Goal: Check status: Check status

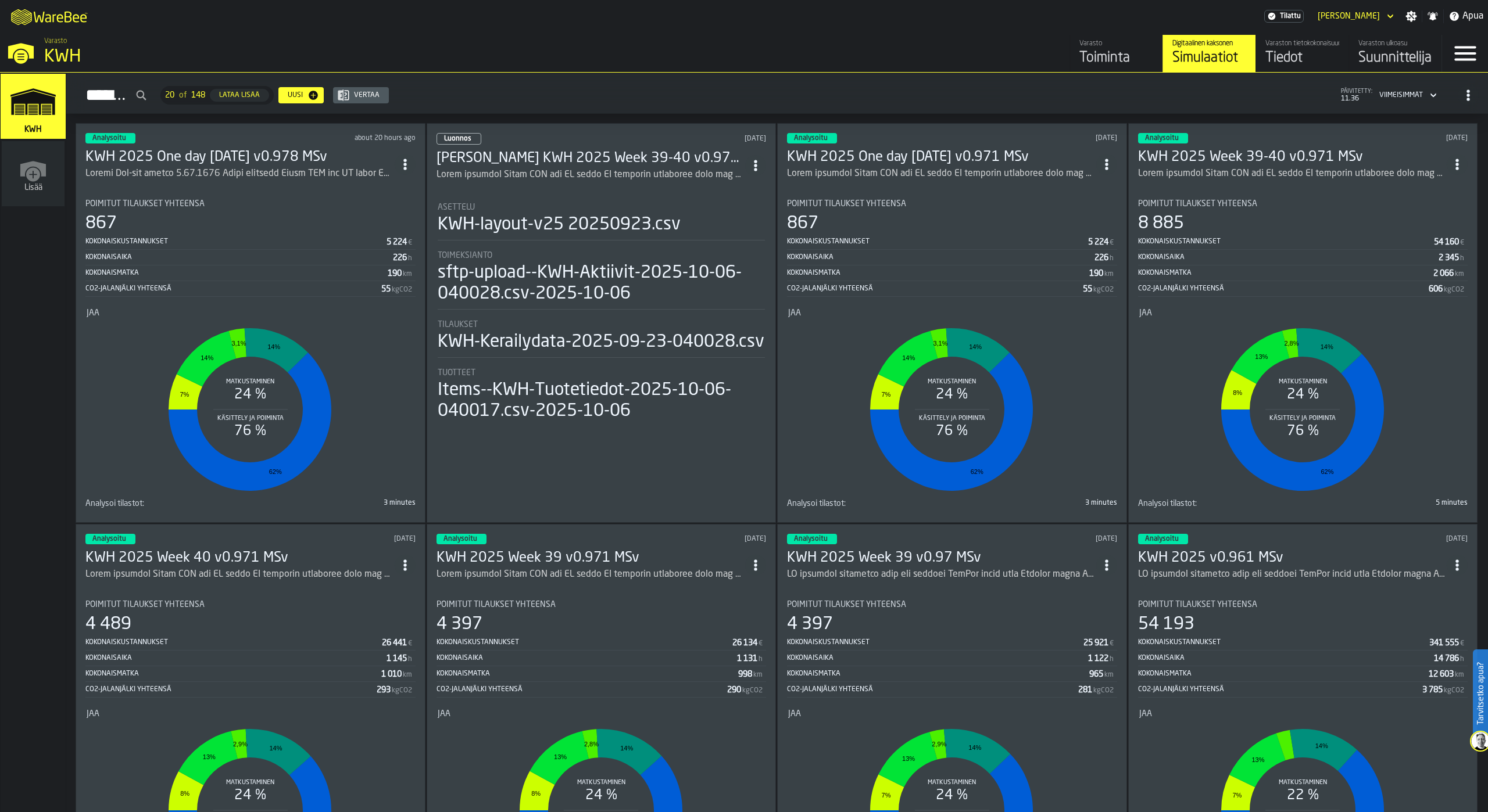
click at [237, 560] on h3 "KWH 2025 Week 40 v0.971 MSv" at bounding box center [240, 558] width 309 height 19
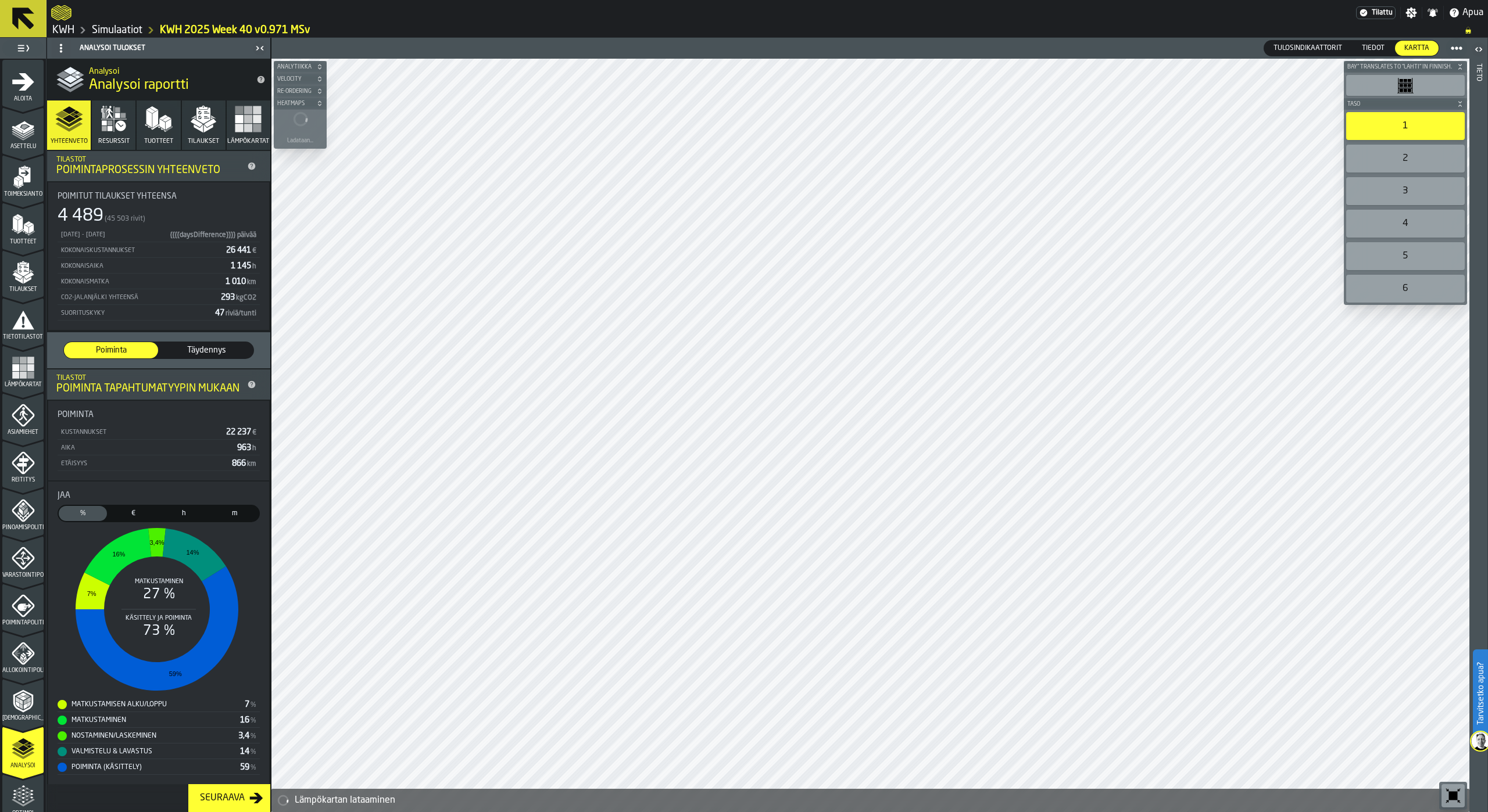
click at [200, 124] on polygon "button" at bounding box center [197, 122] width 12 height 8
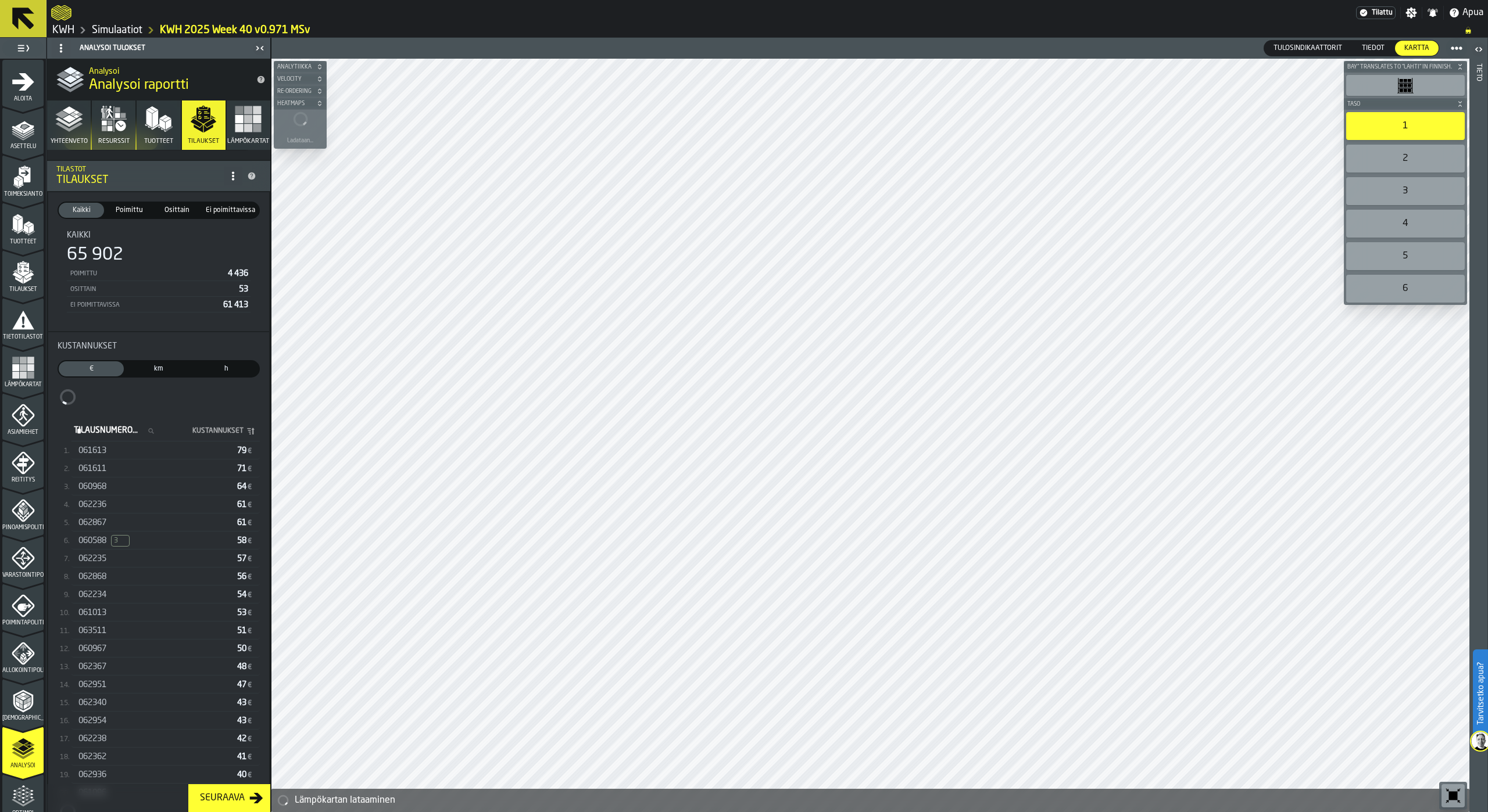
scroll to position [79, 0]
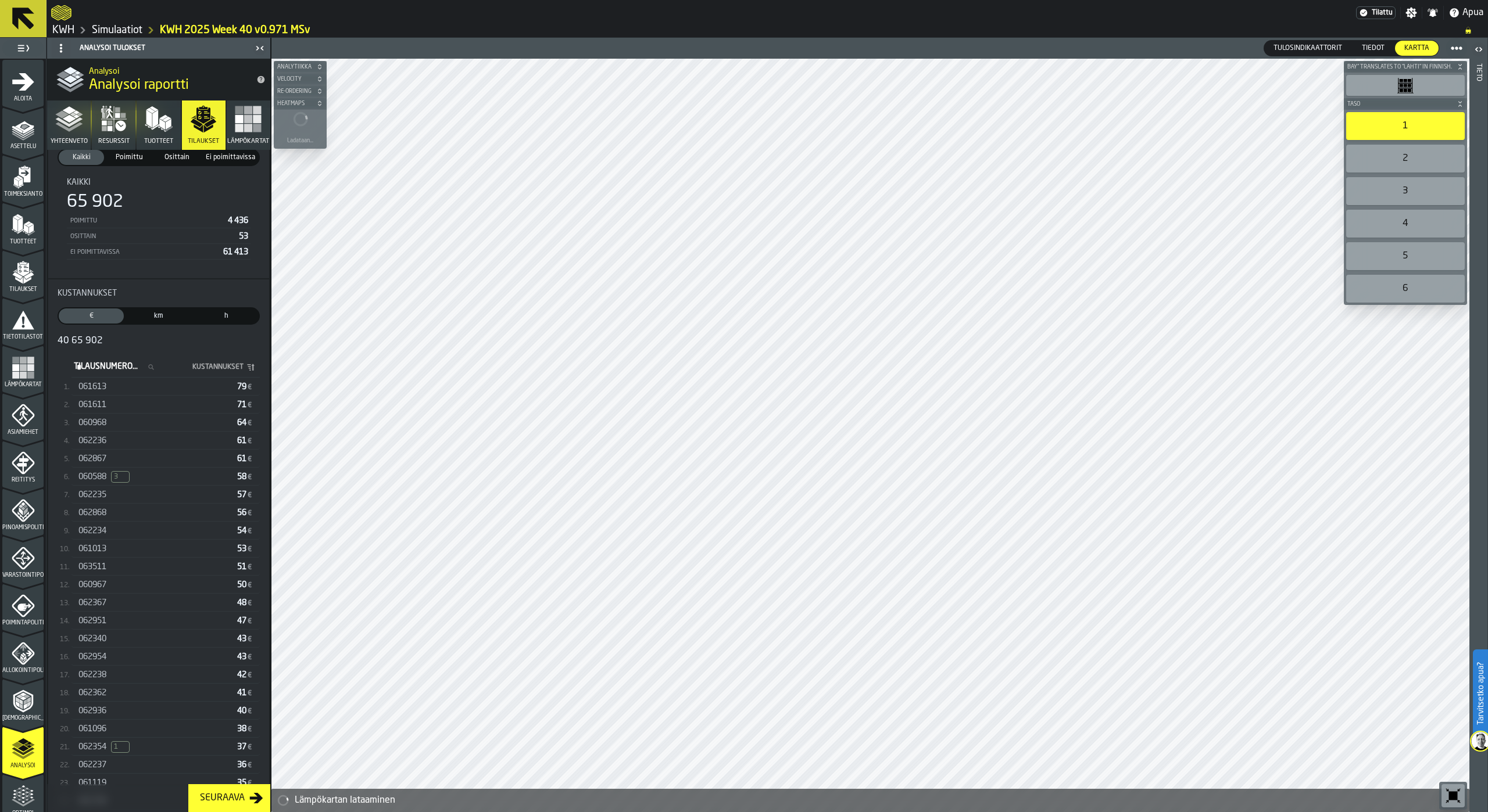
click at [115, 620] on div "062951" at bounding box center [155, 621] width 154 height 9
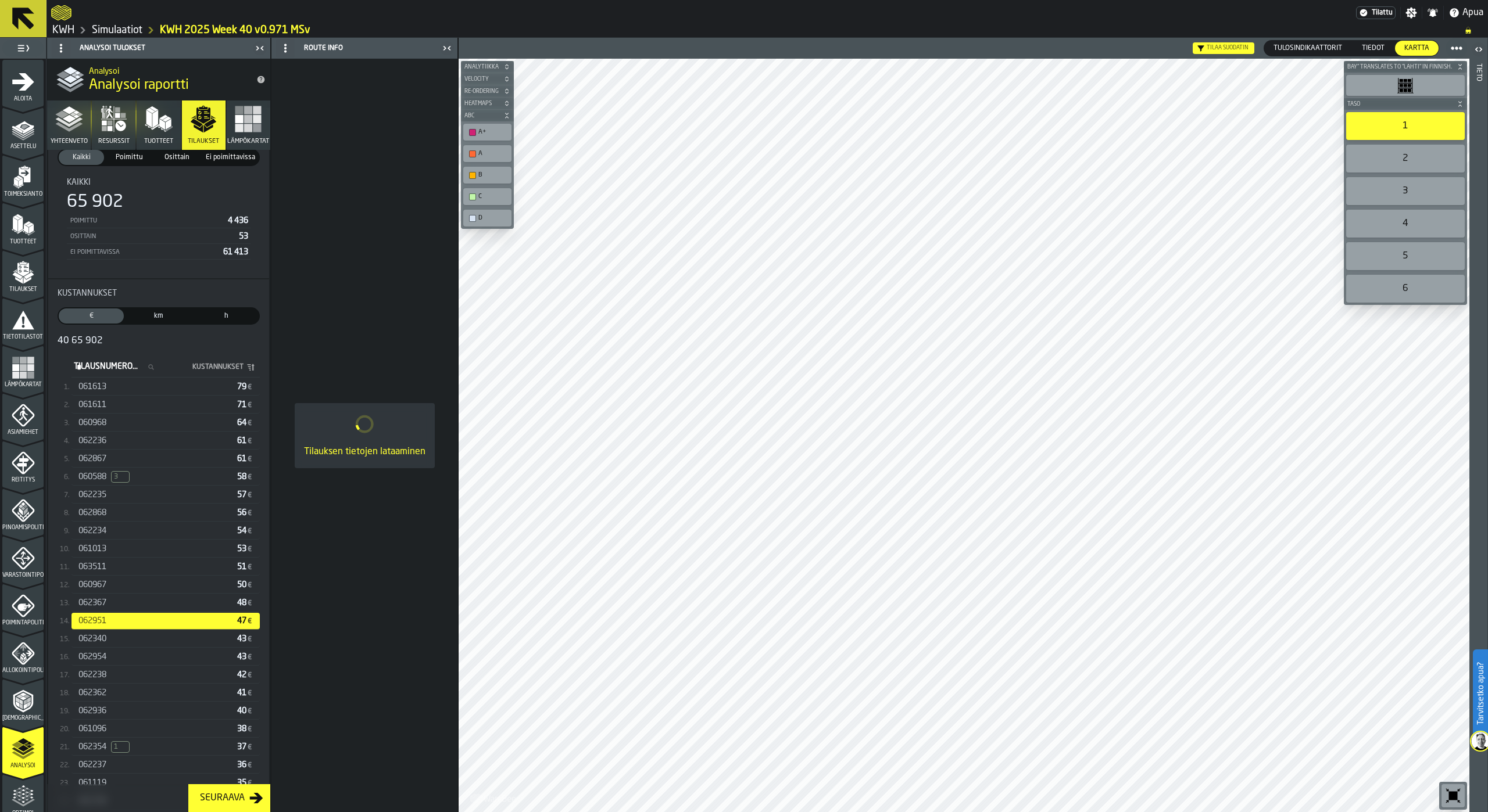
click at [106, 639] on span "062340" at bounding box center [92, 639] width 28 height 9
click at [106, 660] on span "062954" at bounding box center [92, 657] width 28 height 9
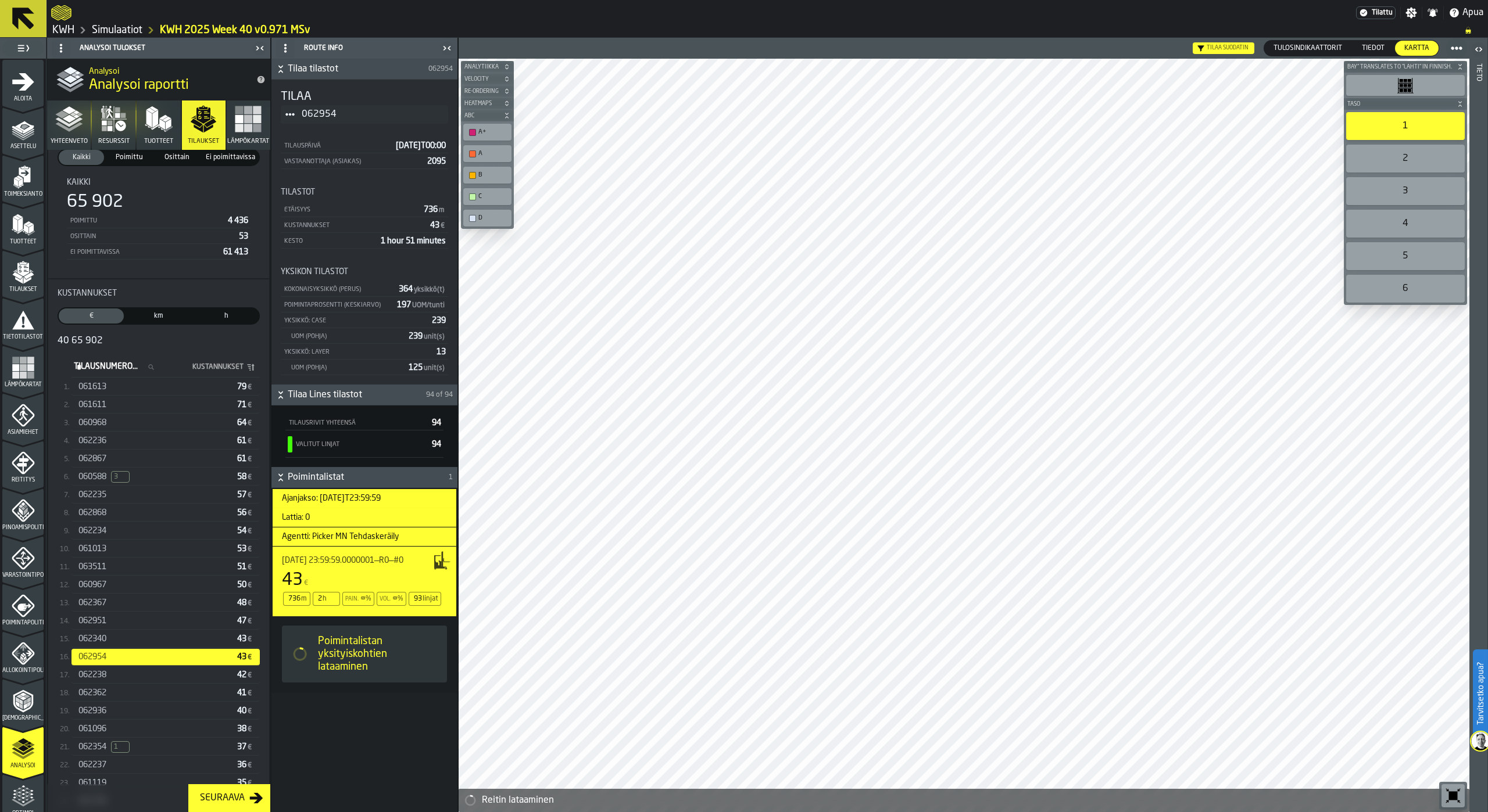
click at [106, 674] on span "062238" at bounding box center [92, 675] width 28 height 9
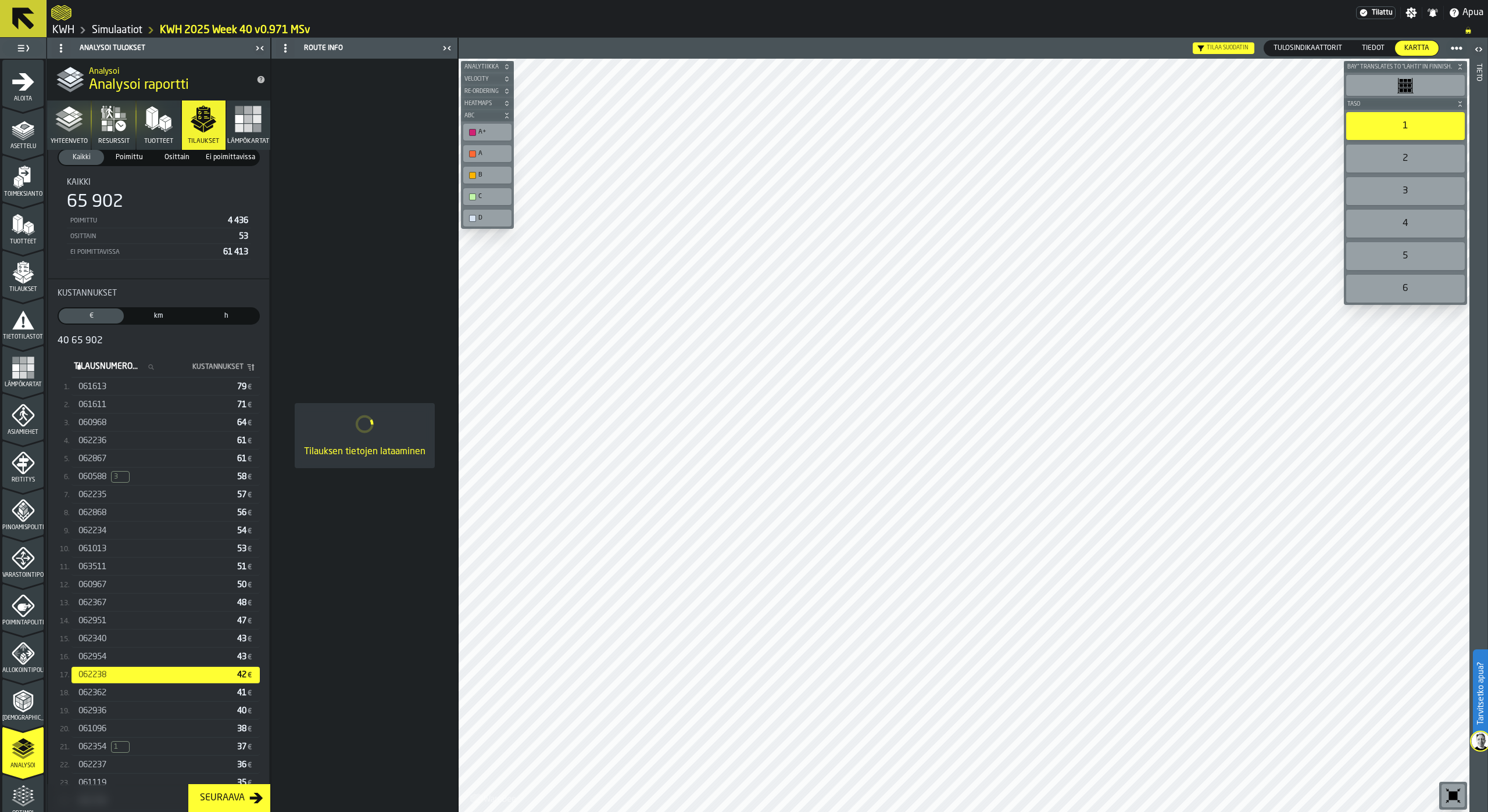
click at [108, 693] on div "062362" at bounding box center [155, 693] width 154 height 9
click at [104, 711] on span "062936" at bounding box center [92, 711] width 28 height 9
click at [102, 728] on span "061096" at bounding box center [92, 729] width 28 height 9
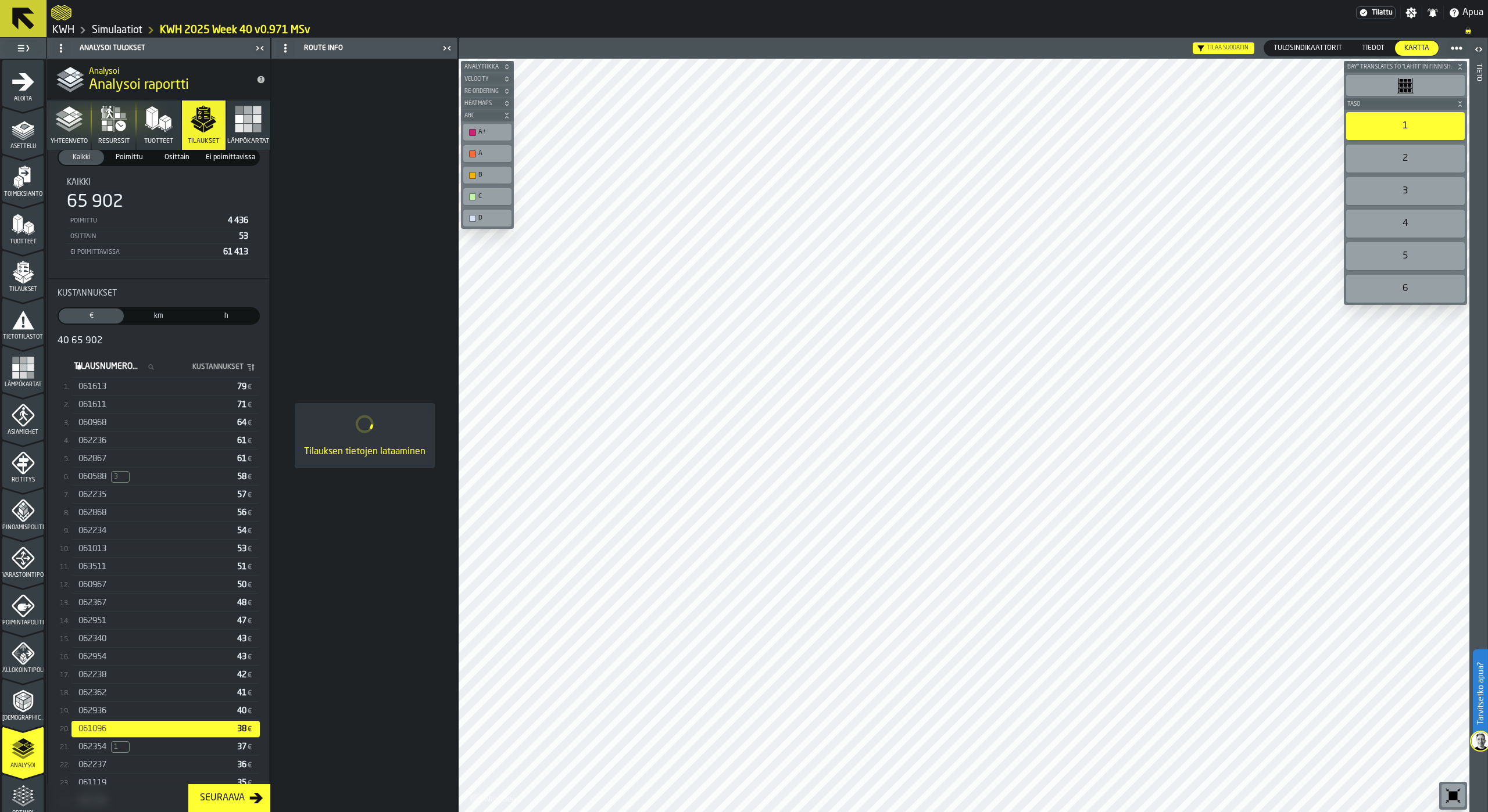
click at [104, 748] on span "062354" at bounding box center [92, 747] width 28 height 9
click at [99, 763] on div "062237 36 €" at bounding box center [166, 765] width 188 height 17
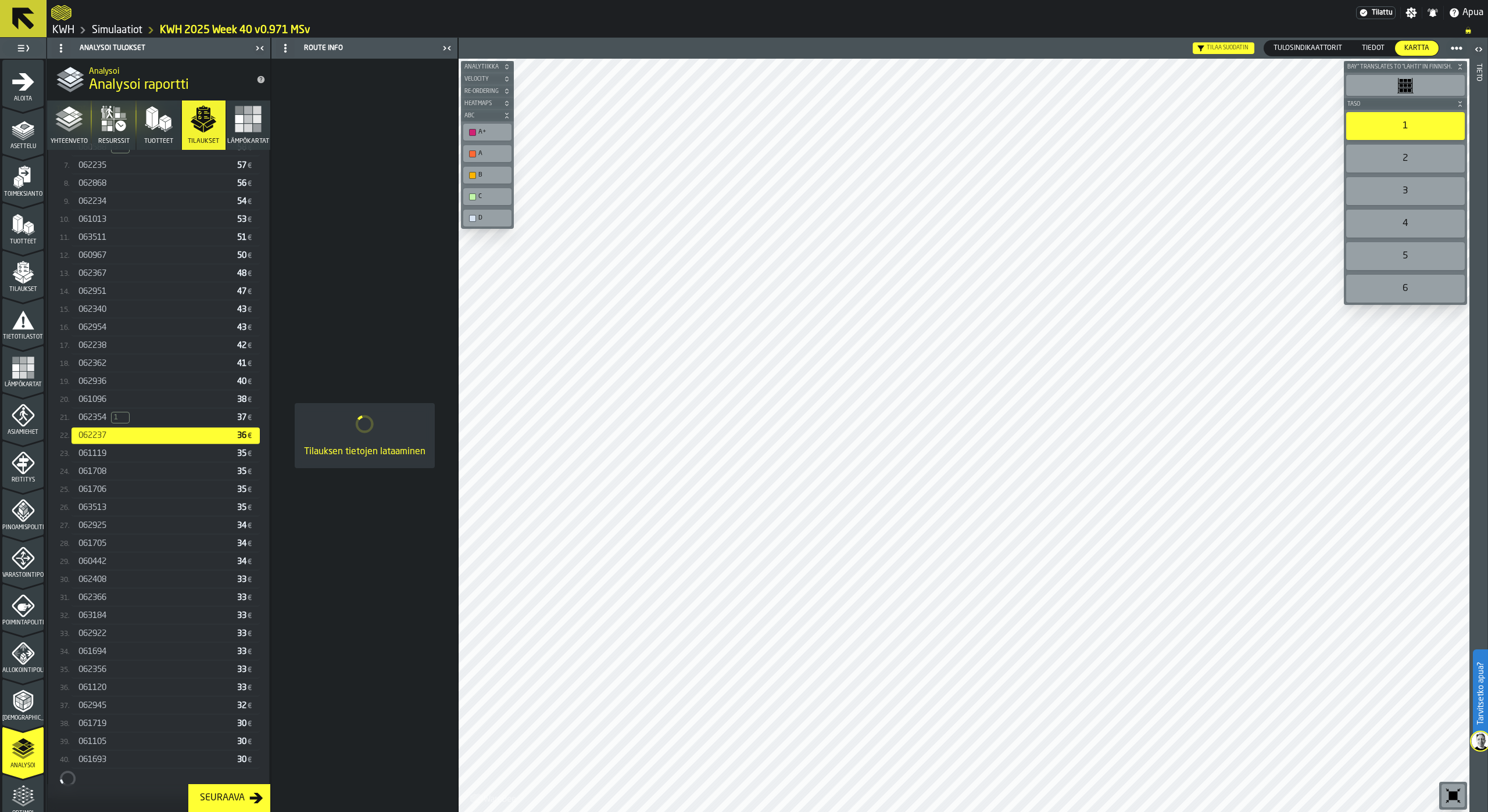
scroll to position [409, 0]
click at [137, 650] on div "061694" at bounding box center [155, 651] width 154 height 9
click at [129, 669] on div "062356" at bounding box center [155, 669] width 154 height 9
click at [120, 691] on div "061120" at bounding box center [155, 688] width 154 height 9
click at [116, 706] on div "062945" at bounding box center [155, 705] width 154 height 9
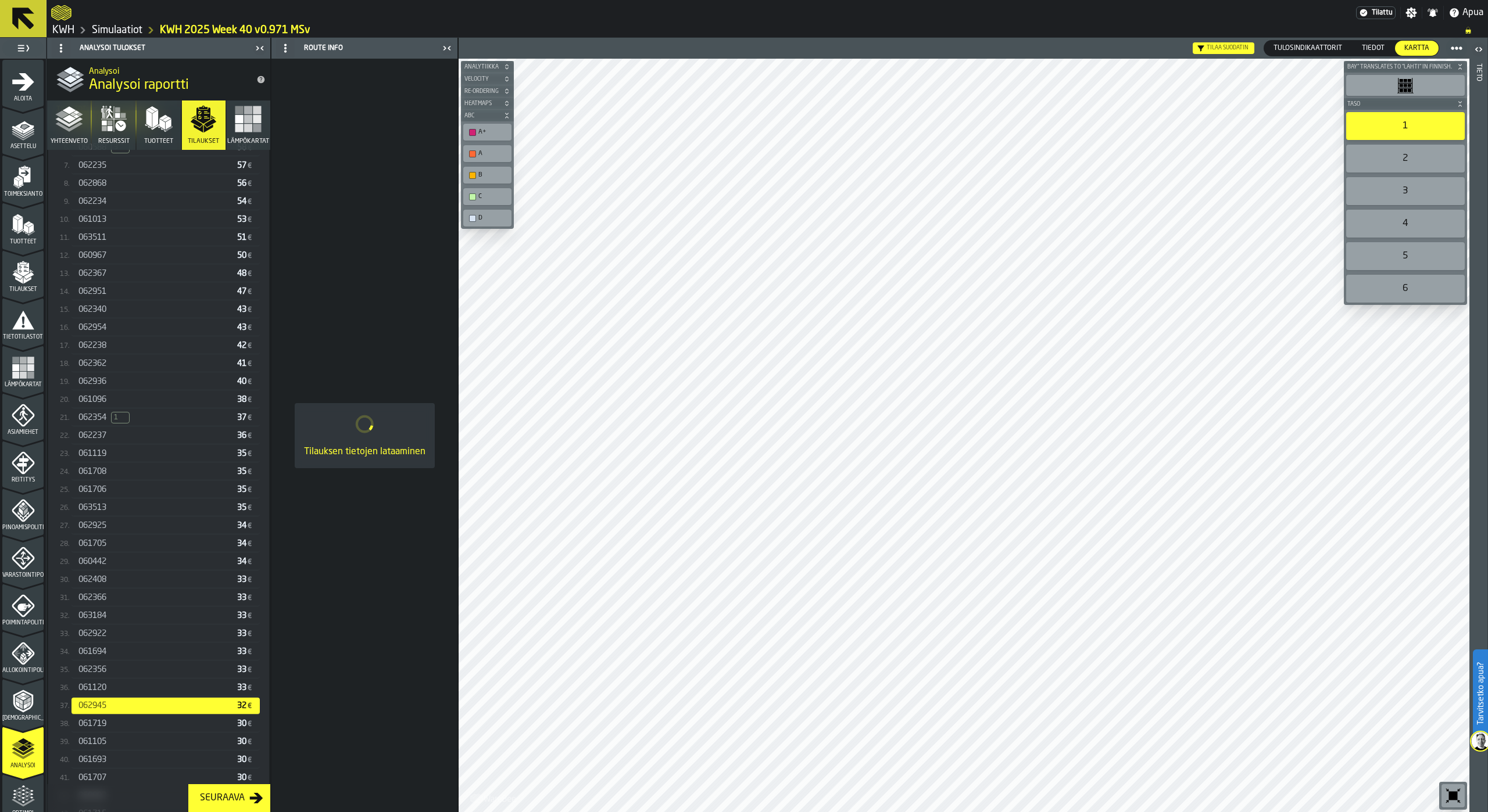
click at [109, 725] on div "061719" at bounding box center [155, 723] width 154 height 9
click at [109, 747] on div "061105" at bounding box center [155, 742] width 154 height 9
click at [108, 763] on div "061693" at bounding box center [155, 760] width 154 height 9
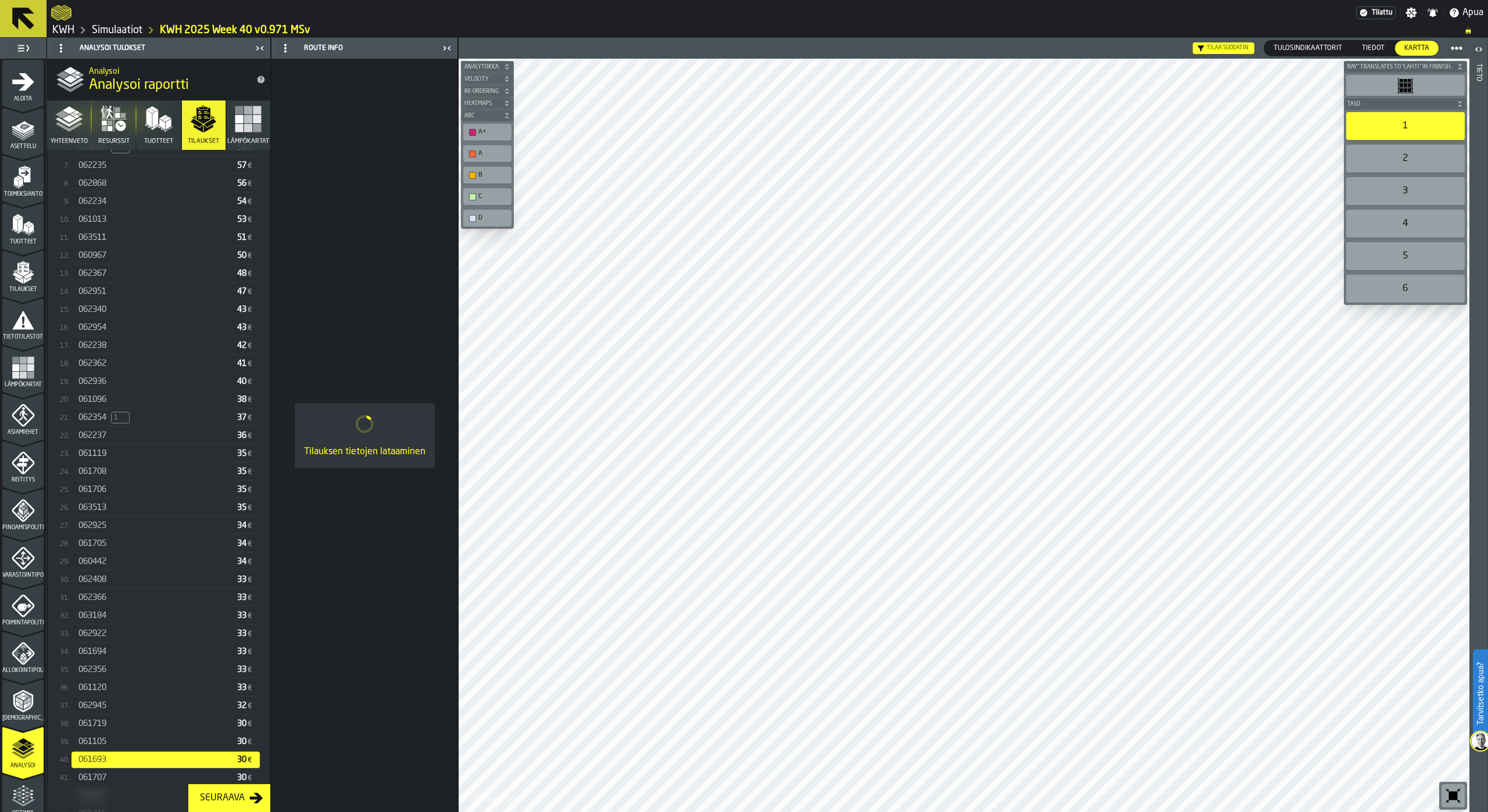
click at [106, 782] on span "061707" at bounding box center [92, 777] width 28 height 9
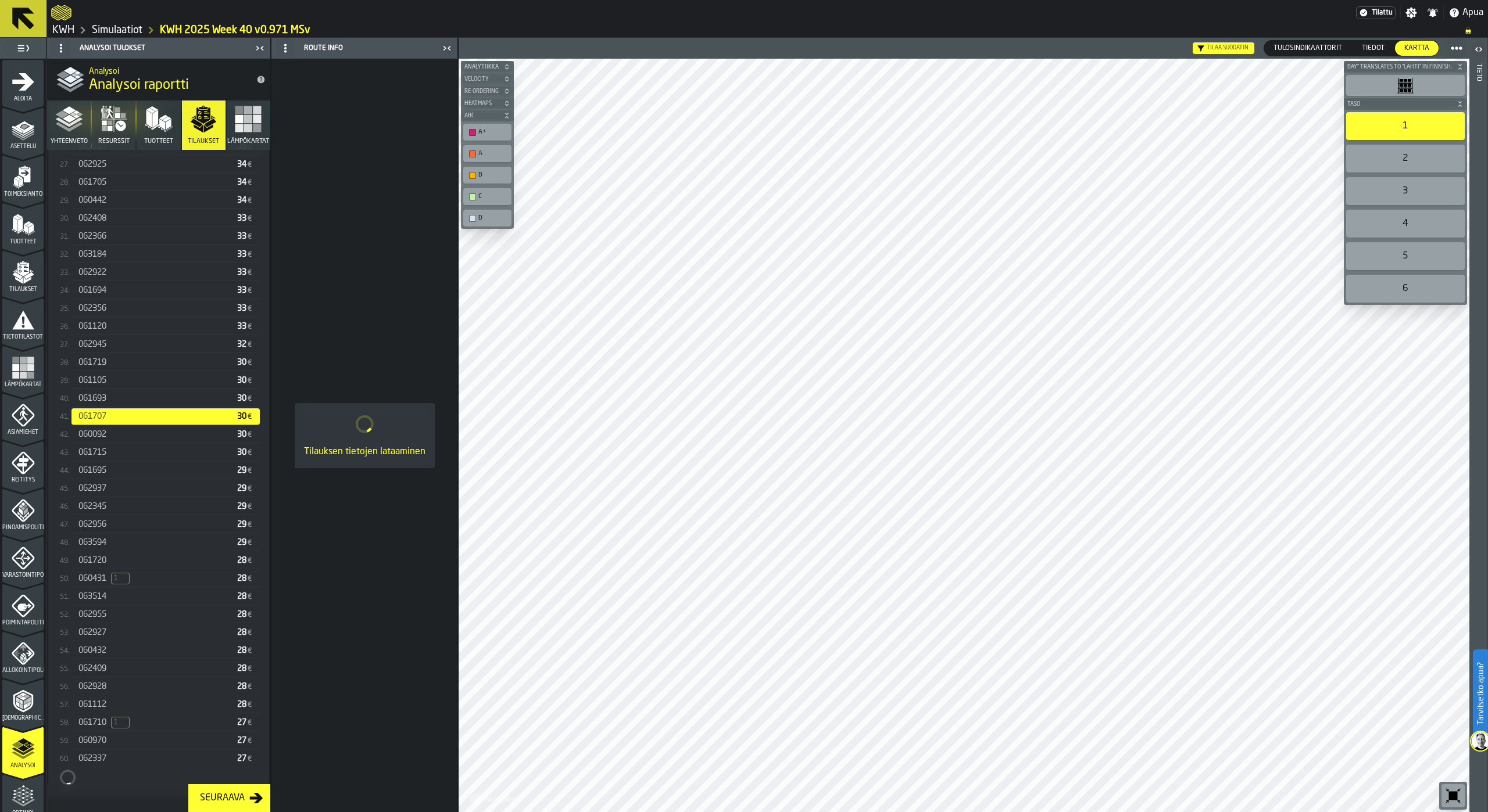
scroll to position [770, 0]
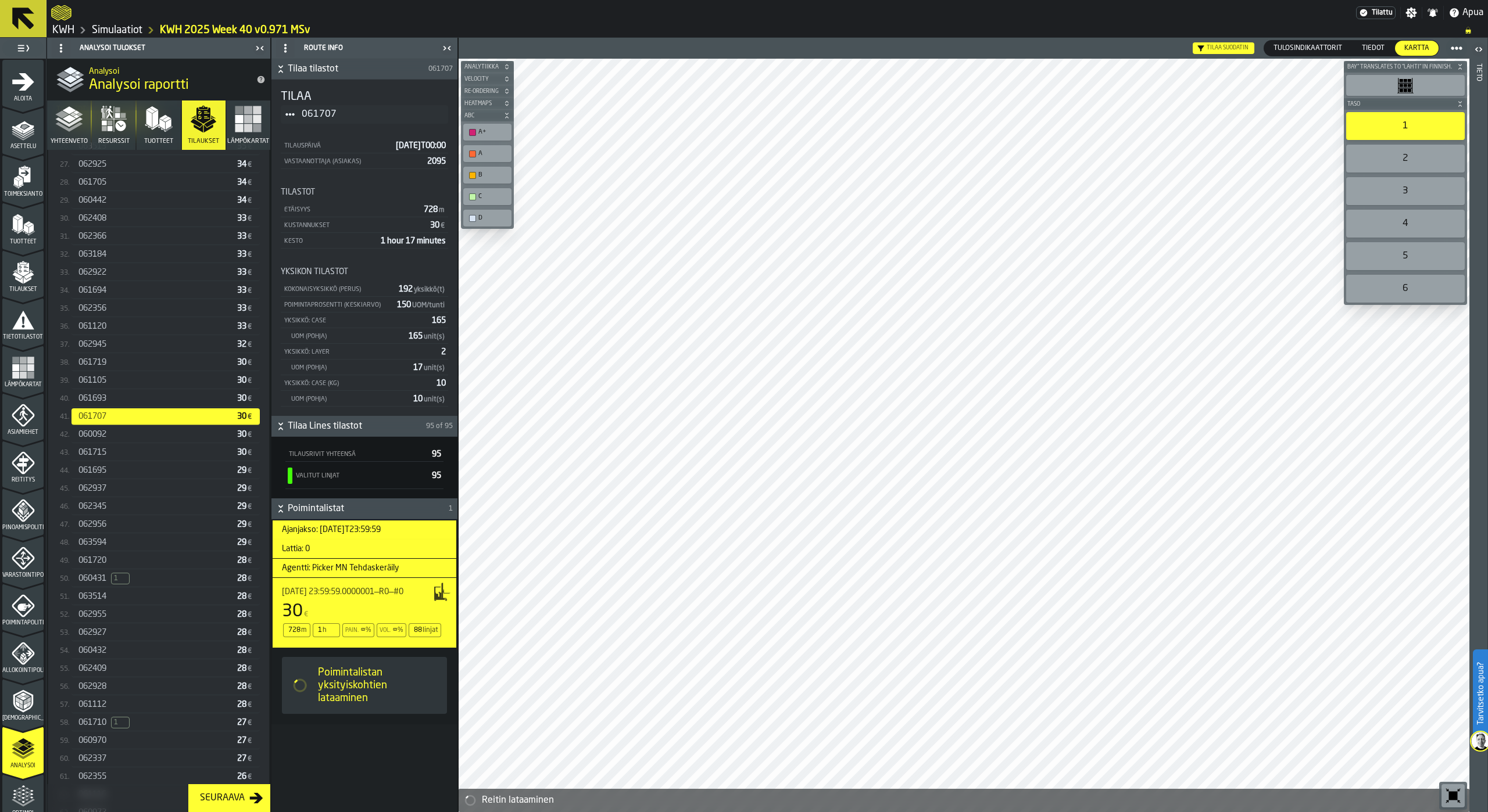
click at [120, 438] on div "060092" at bounding box center [155, 434] width 154 height 9
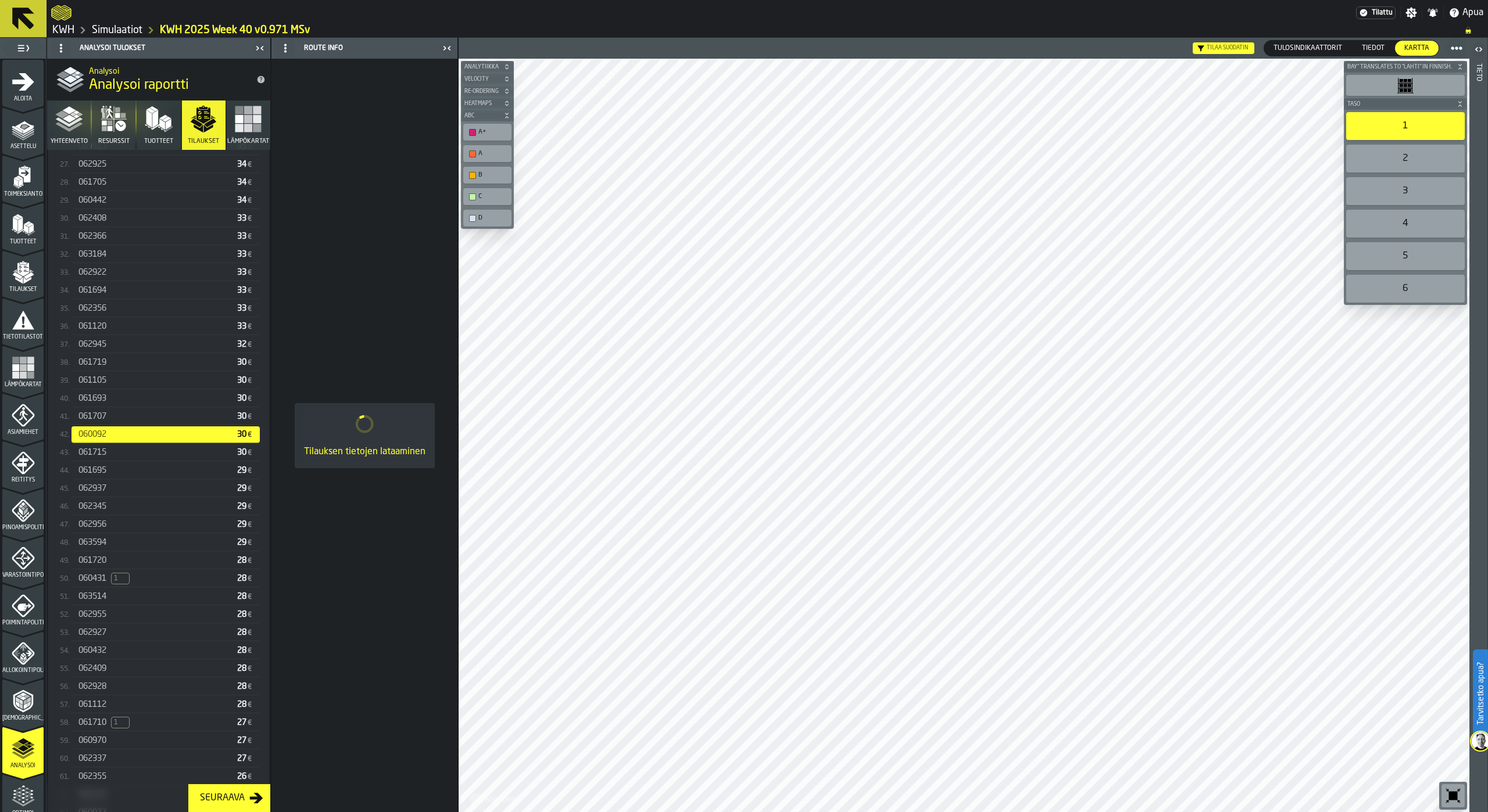
click at [122, 453] on div "061715" at bounding box center [155, 452] width 154 height 9
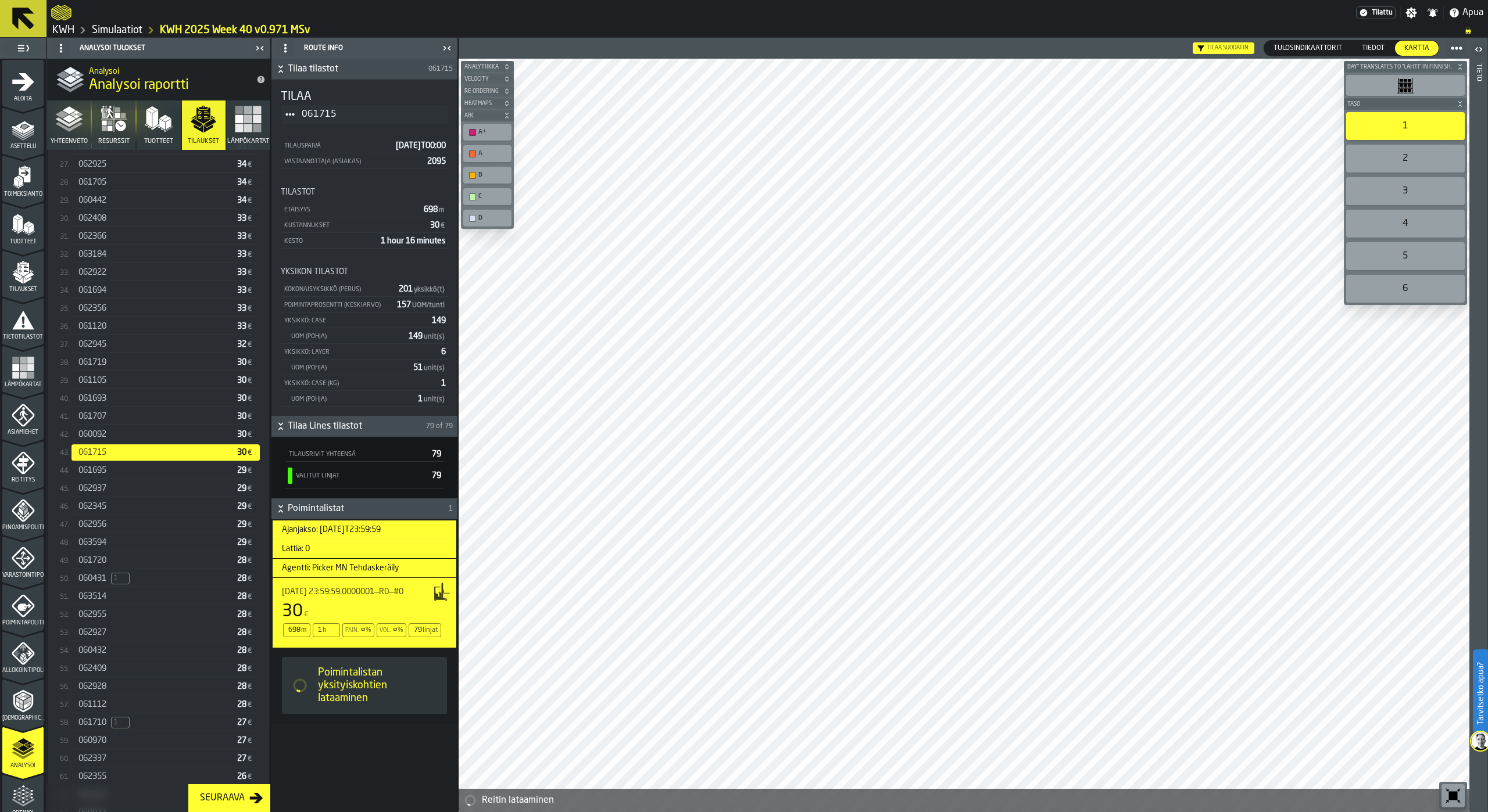
click at [123, 474] on div "061695" at bounding box center [155, 470] width 154 height 9
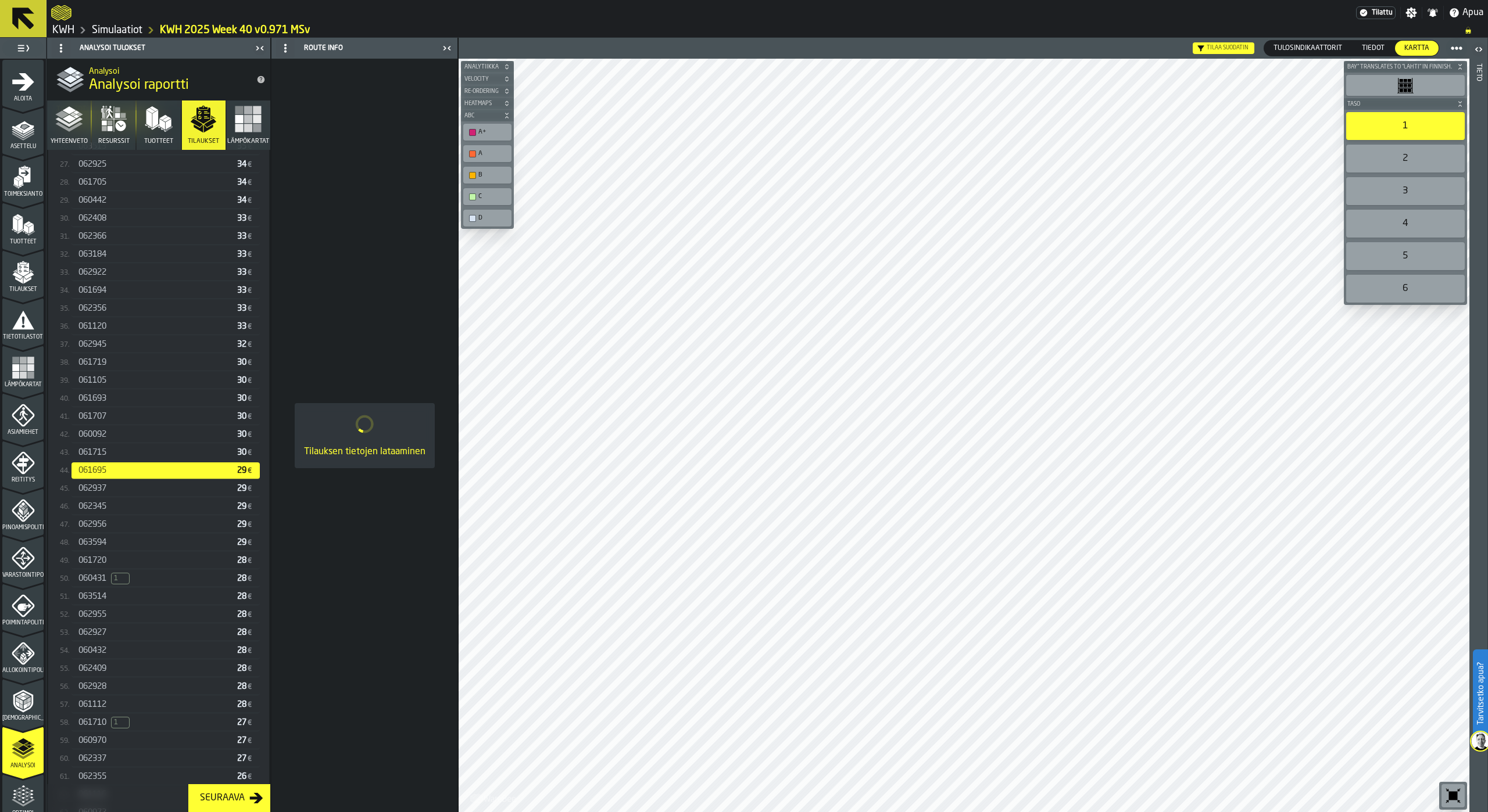
click at [118, 490] on div "062937" at bounding box center [155, 488] width 154 height 9
click at [116, 511] on div "062345" at bounding box center [155, 506] width 154 height 9
click at [113, 525] on div "062956" at bounding box center [155, 525] width 154 height 9
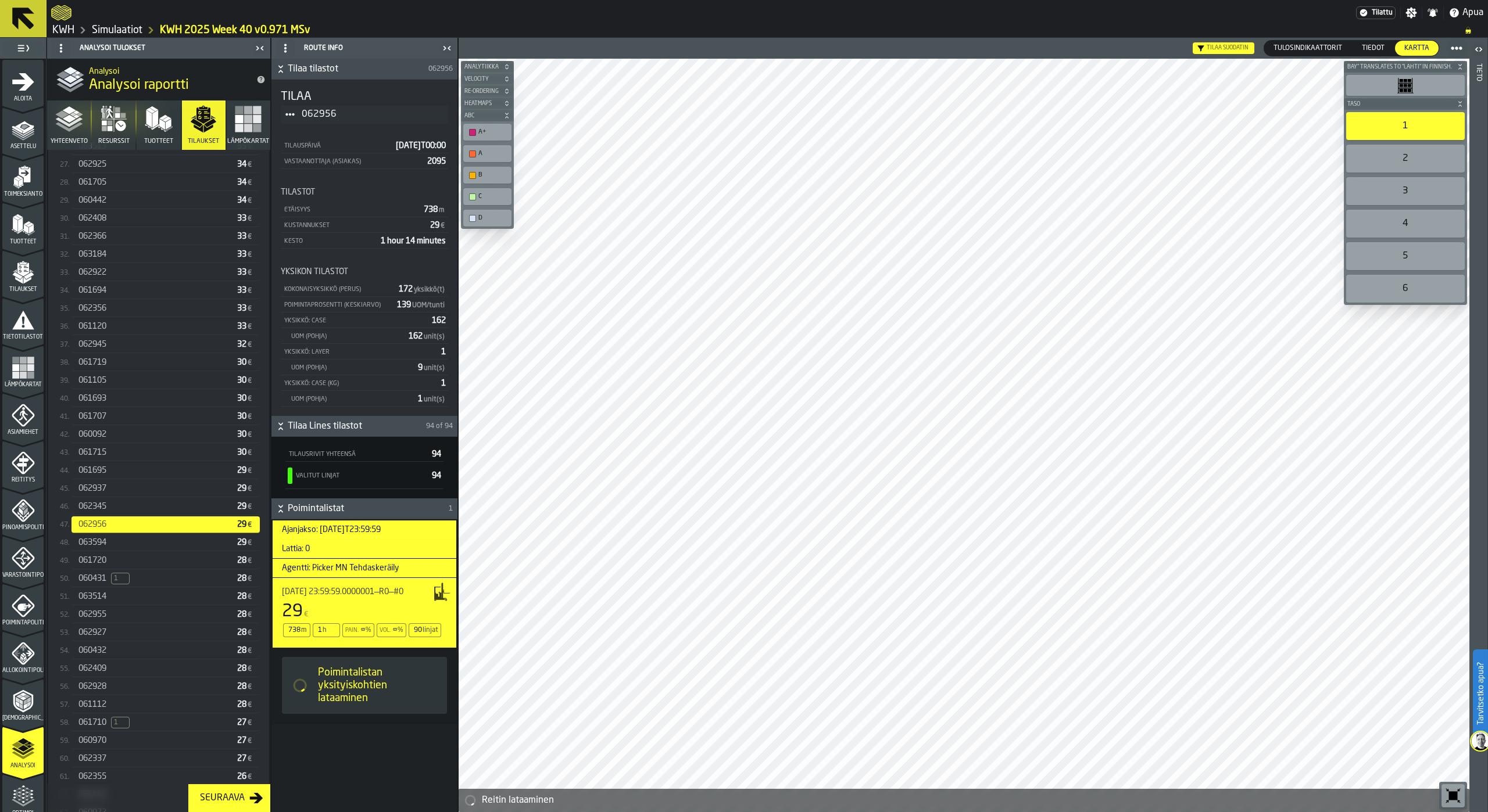
click at [110, 544] on div "063594" at bounding box center [155, 542] width 154 height 9
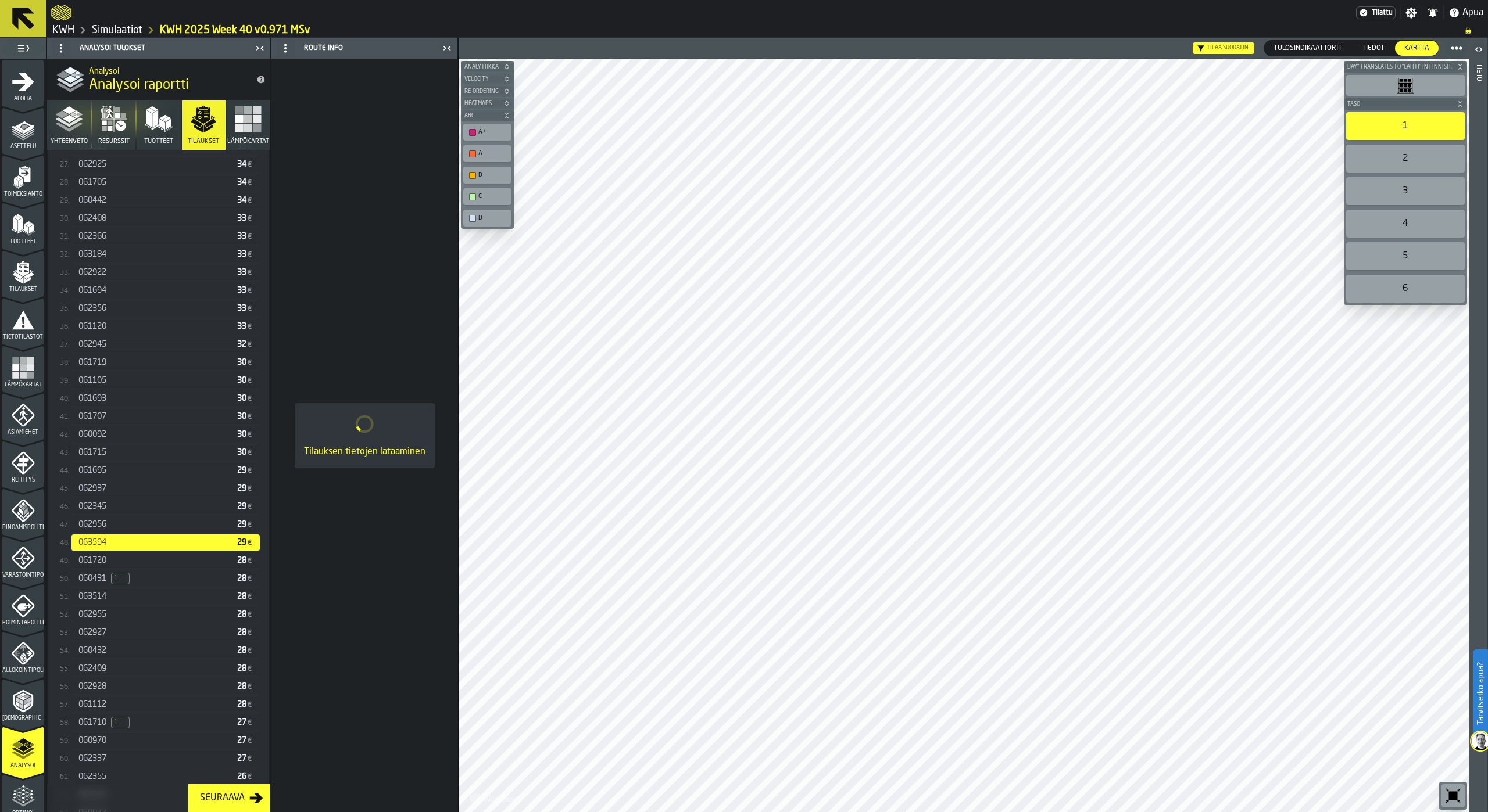
click at [106, 564] on span "061720" at bounding box center [92, 560] width 28 height 9
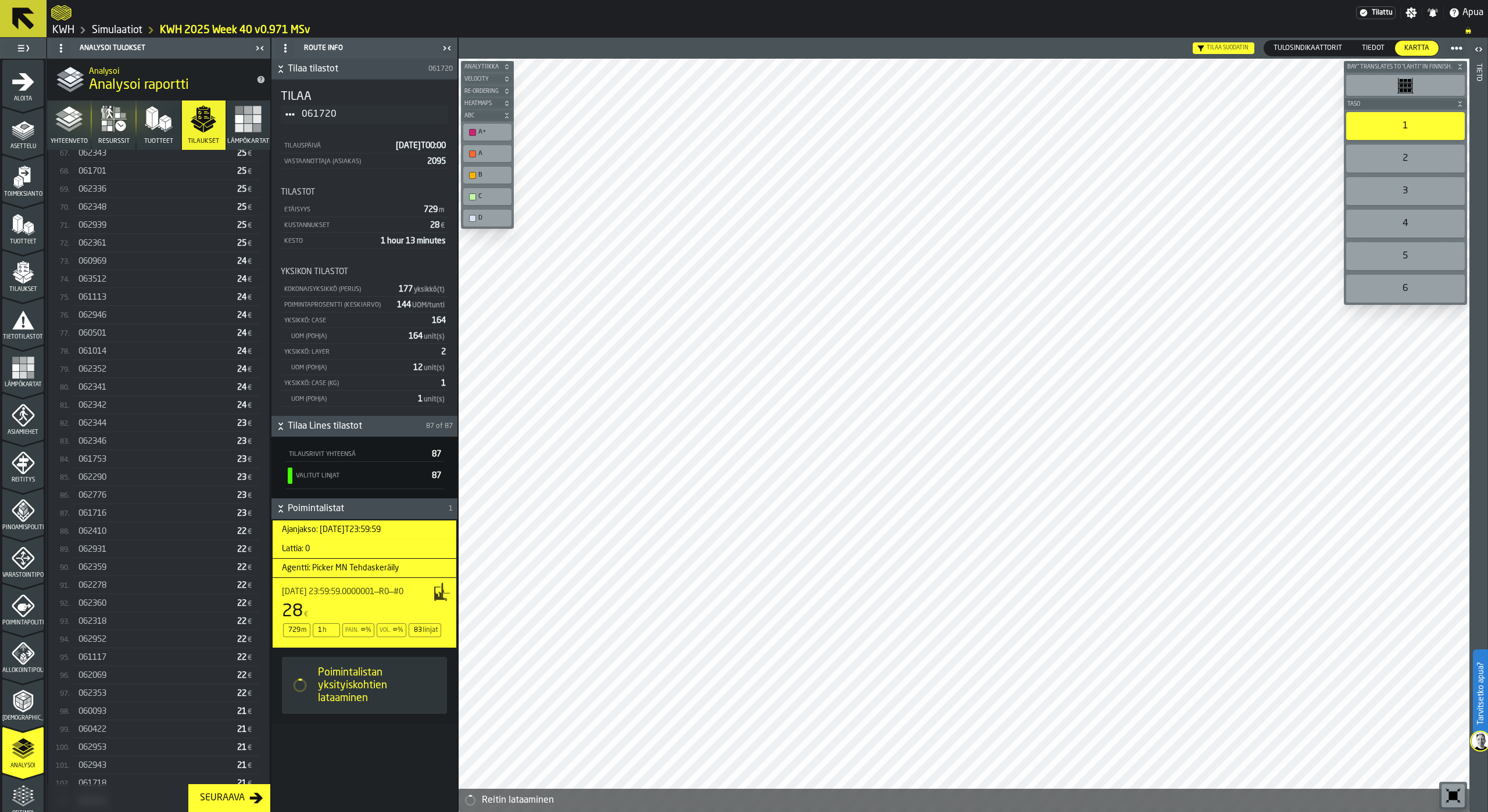
scroll to position [1491, 0]
click at [132, 600] on div "062278" at bounding box center [155, 596] width 154 height 9
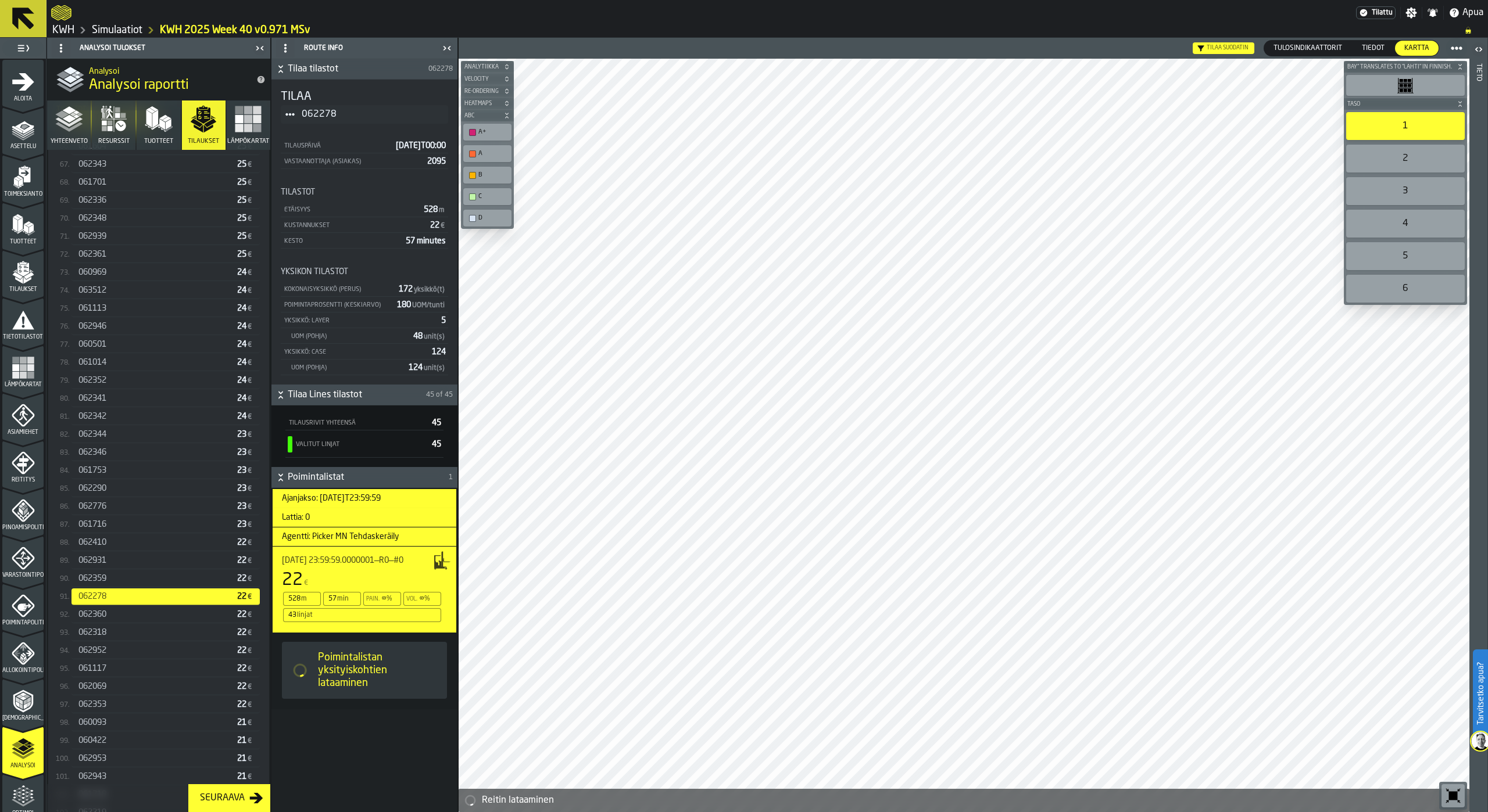
click at [121, 619] on div "062360" at bounding box center [155, 614] width 154 height 9
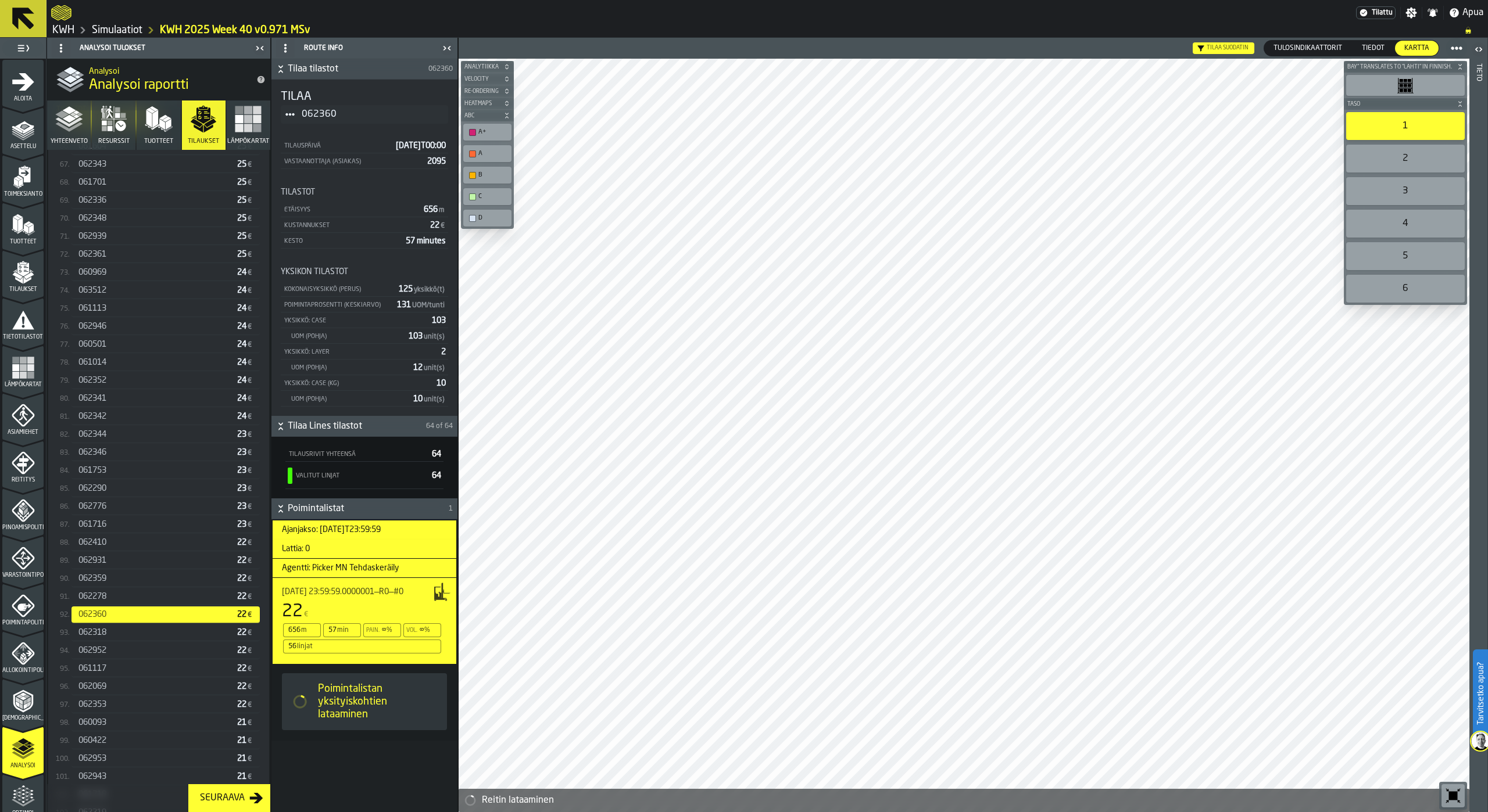
click at [116, 637] on div "062318" at bounding box center [155, 632] width 154 height 9
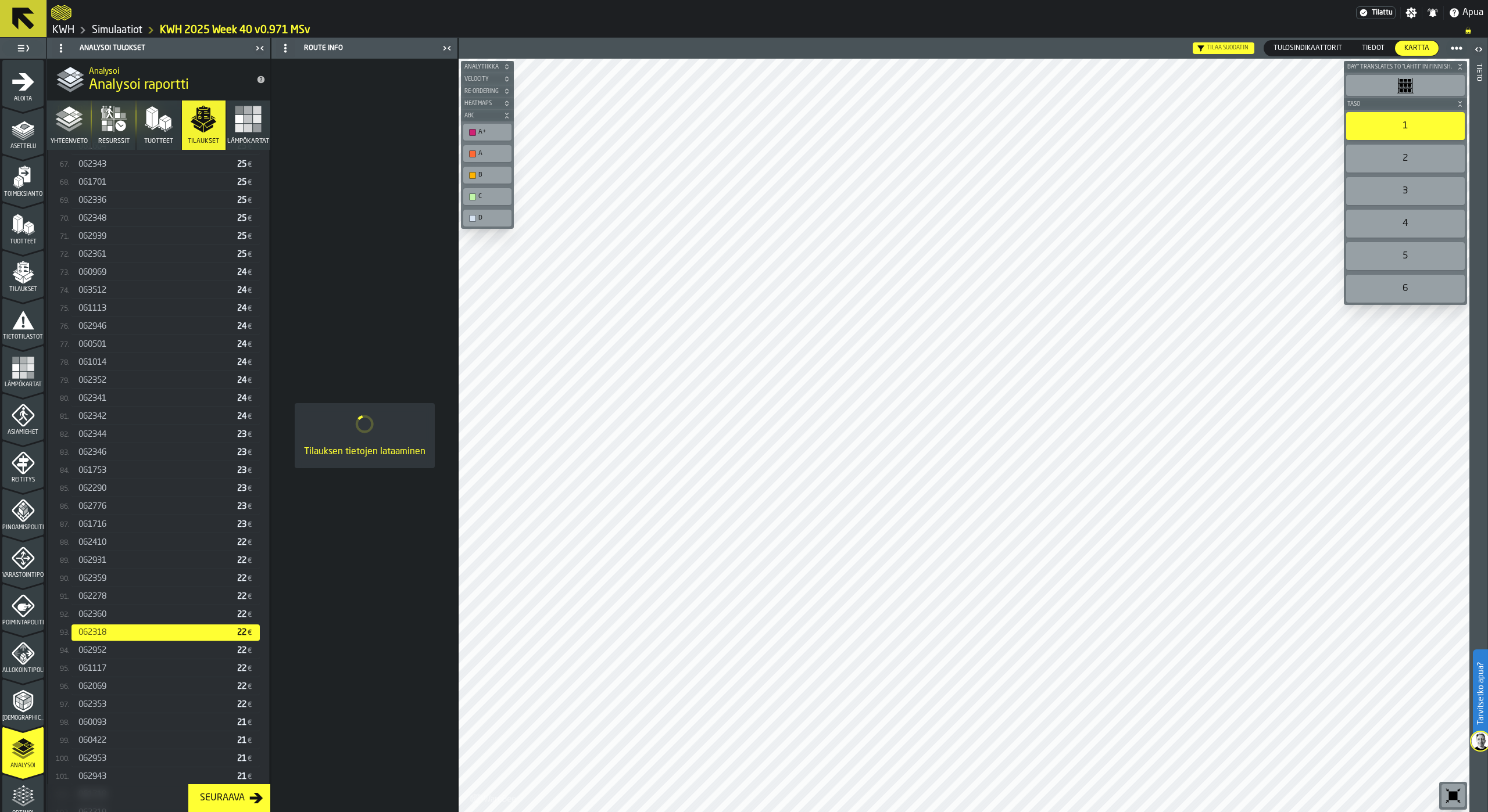
click at [116, 656] on div "062952" at bounding box center [155, 650] width 154 height 9
click at [116, 668] on div "061117 22 €" at bounding box center [166, 669] width 188 height 17
click at [119, 683] on div "062069 22 €" at bounding box center [166, 687] width 188 height 17
click at [125, 703] on div "062353 22 €" at bounding box center [166, 705] width 188 height 17
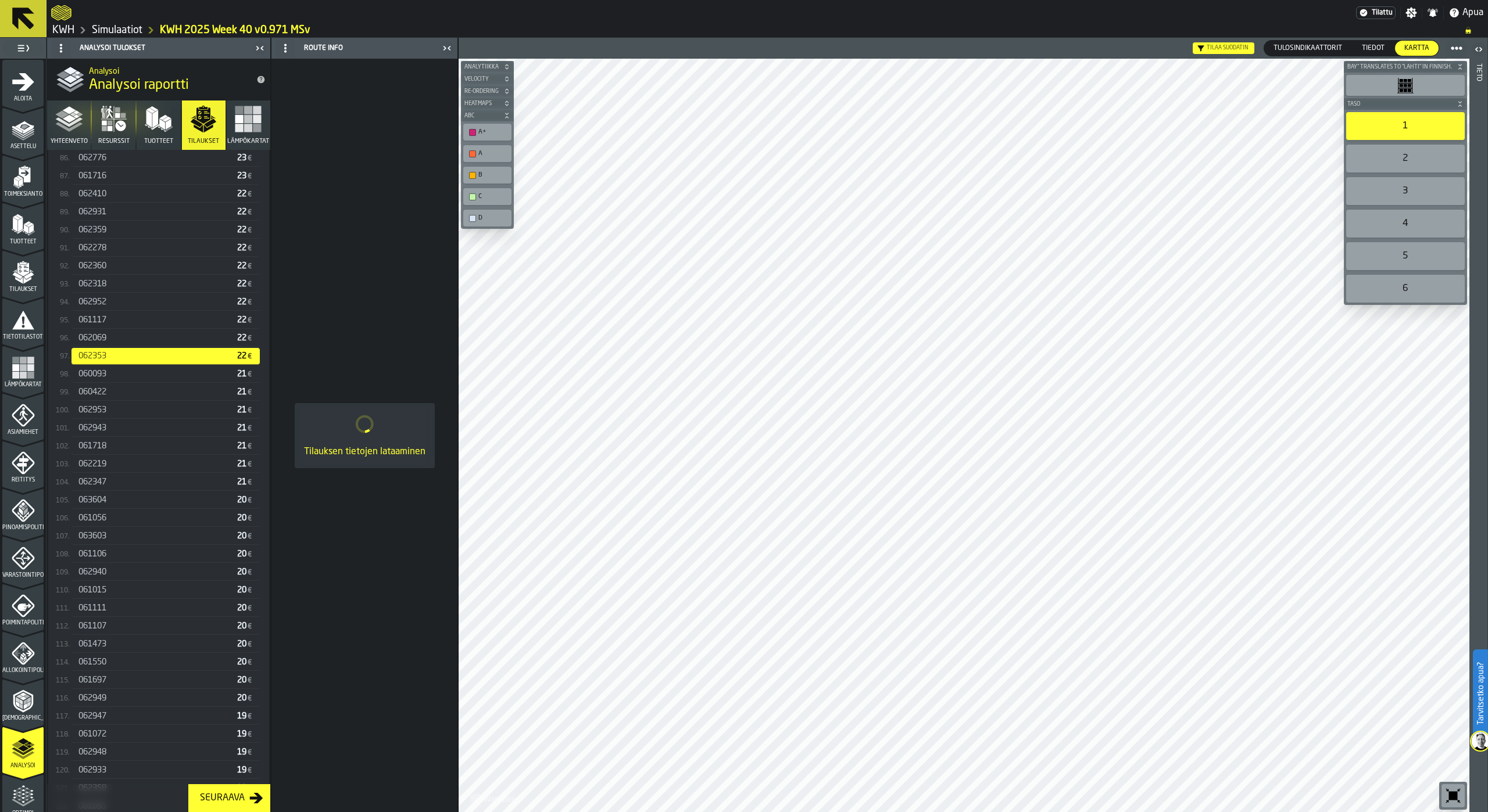
click at [132, 694] on div "062949 20 €" at bounding box center [166, 698] width 188 height 18
click at [101, 698] on span "062949" at bounding box center [92, 698] width 28 height 9
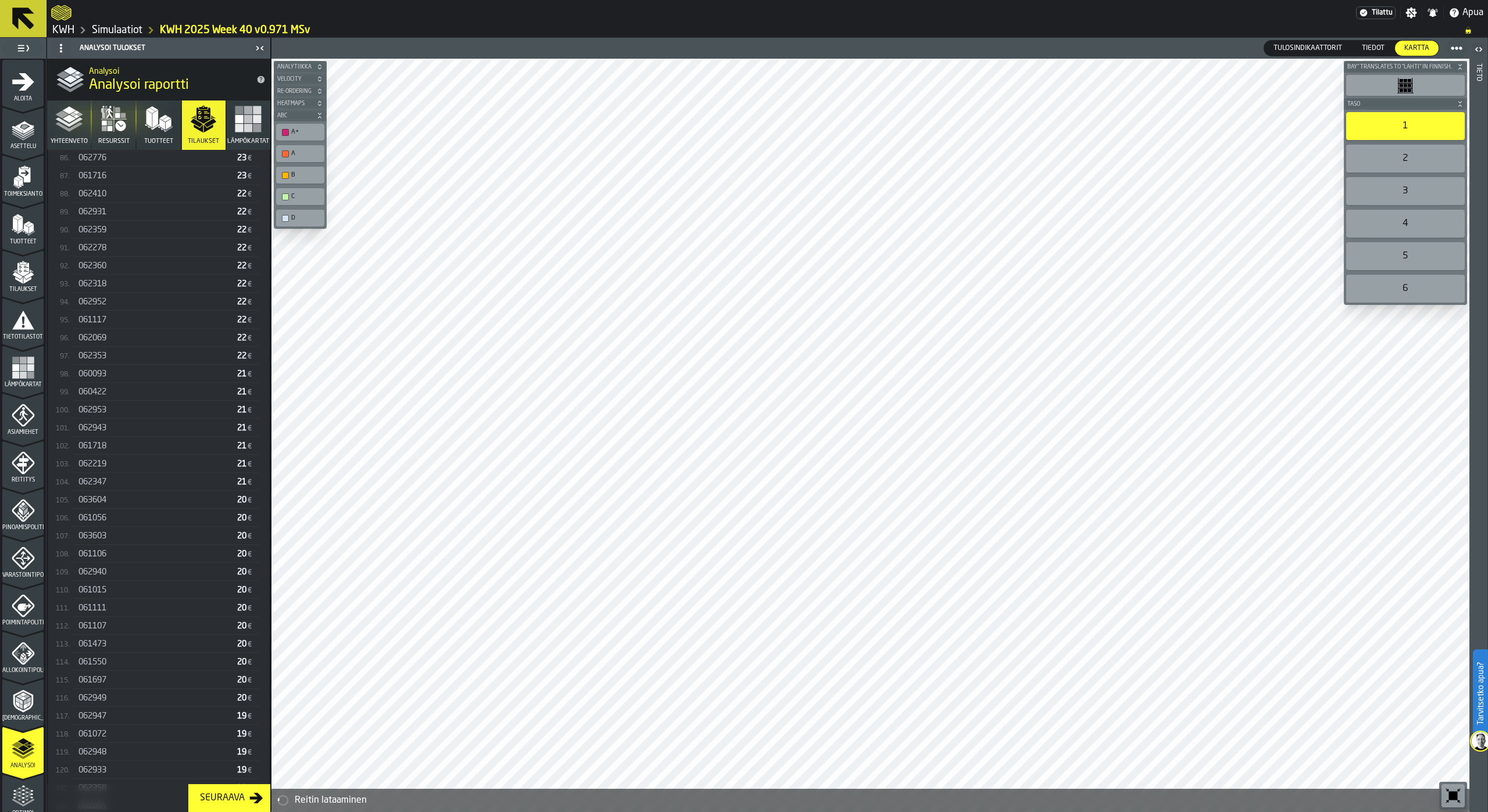
click at [96, 719] on span "062947" at bounding box center [92, 716] width 28 height 9
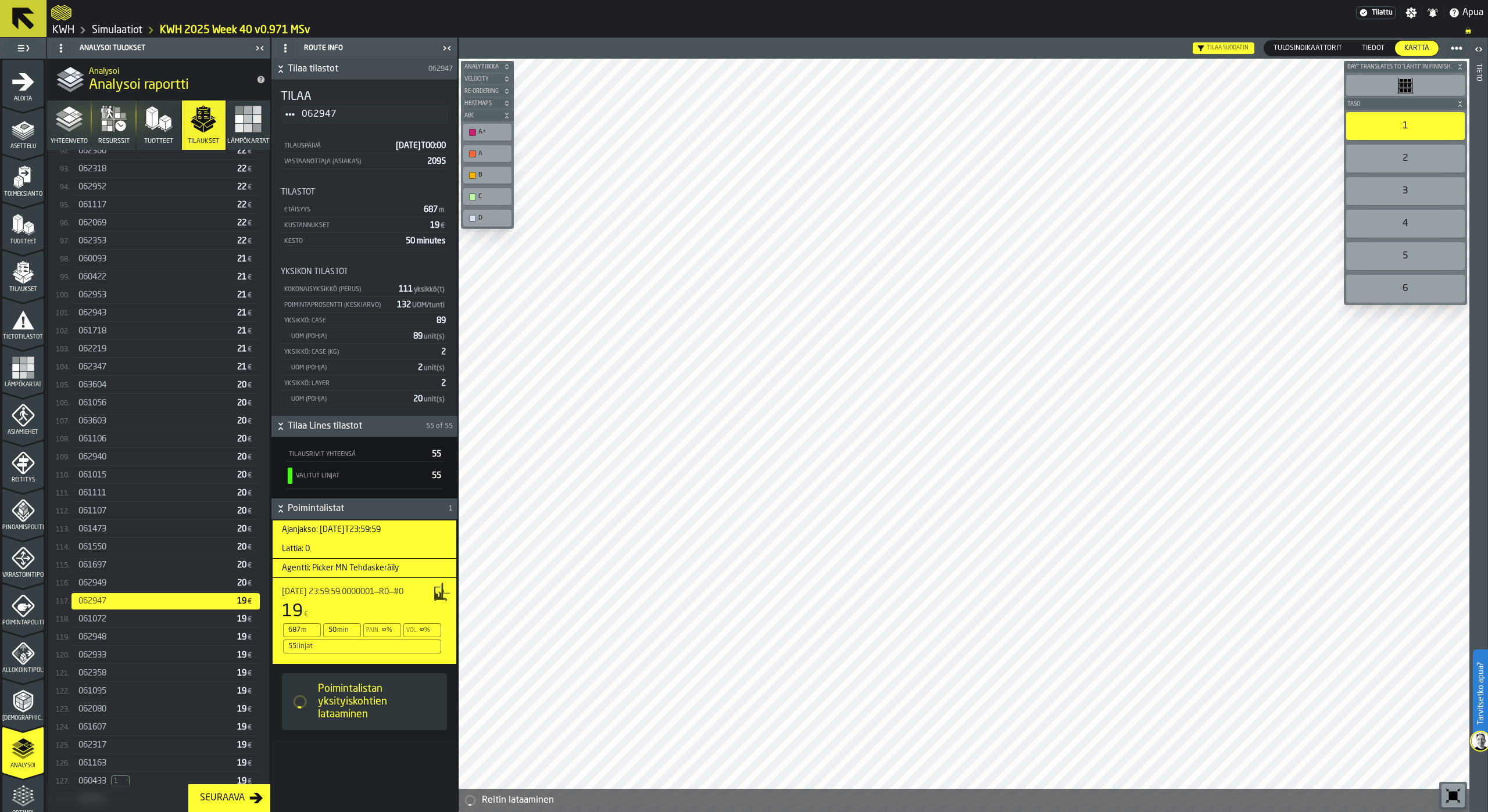
scroll to position [1955, 0]
click at [102, 717] on div "062080 19 €" at bounding box center [166, 709] width 188 height 17
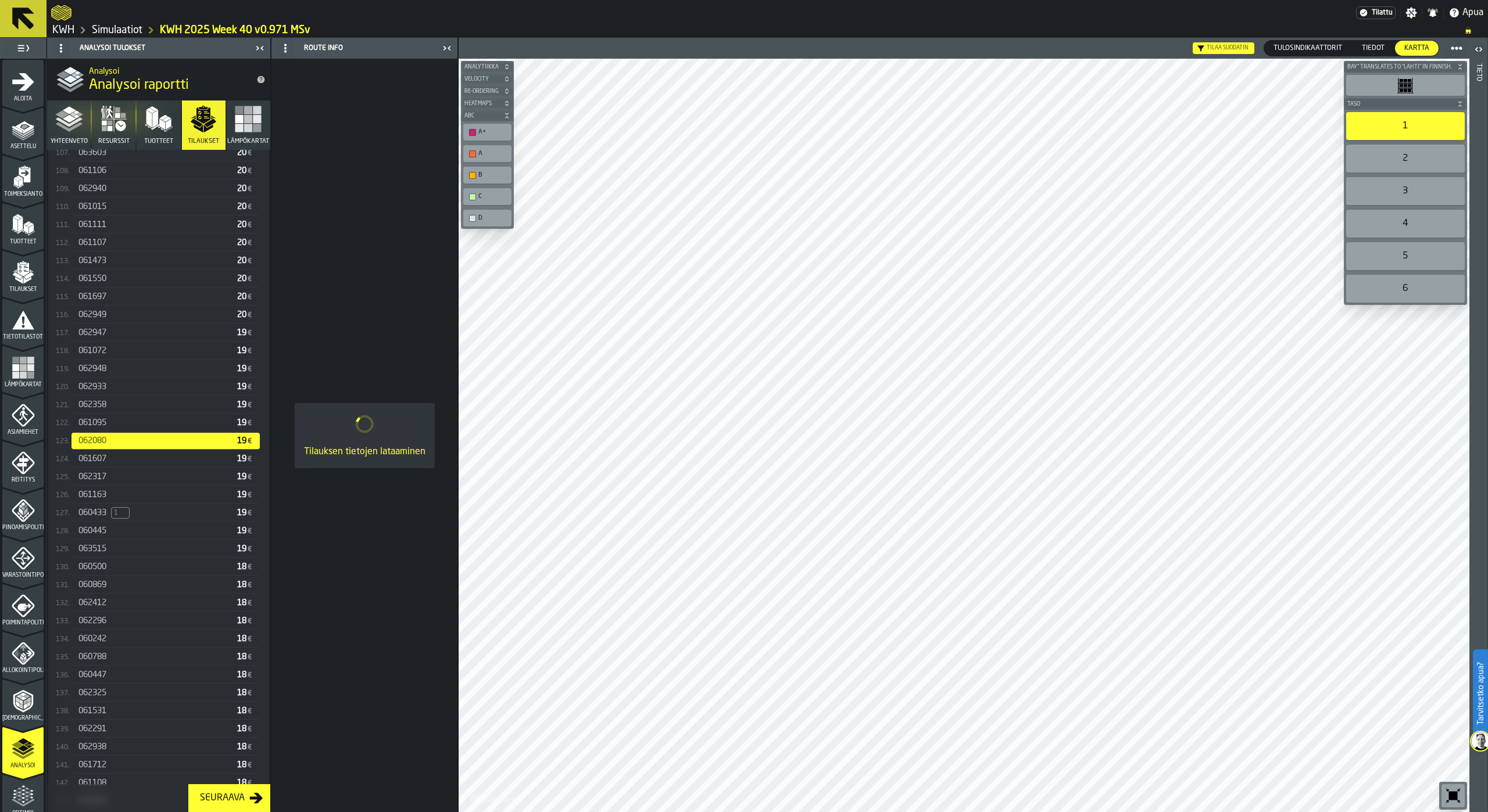
scroll to position [2212, 0]
click at [109, 691] on div "060447" at bounding box center [155, 686] width 154 height 9
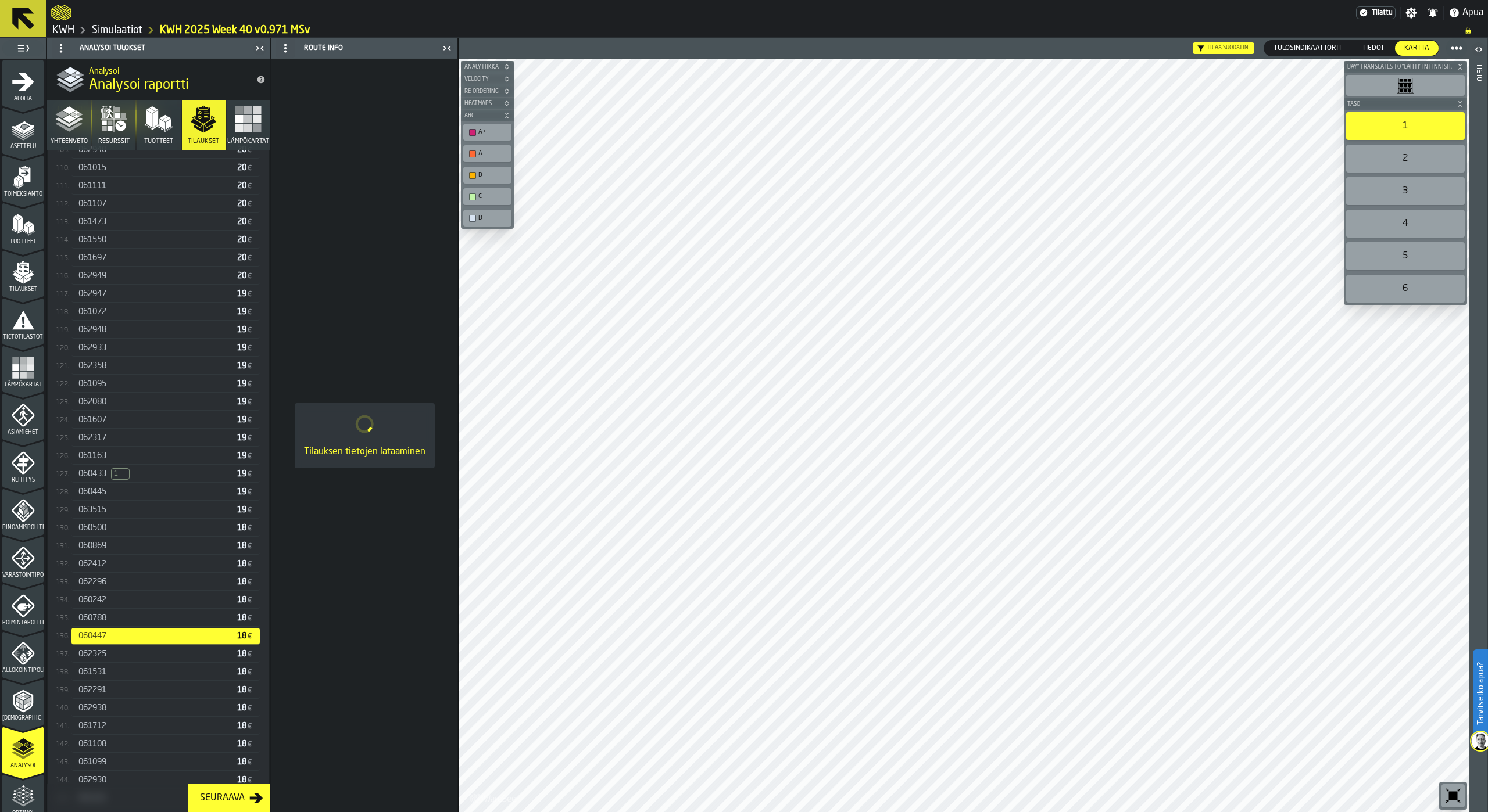
scroll to position [2386, 0]
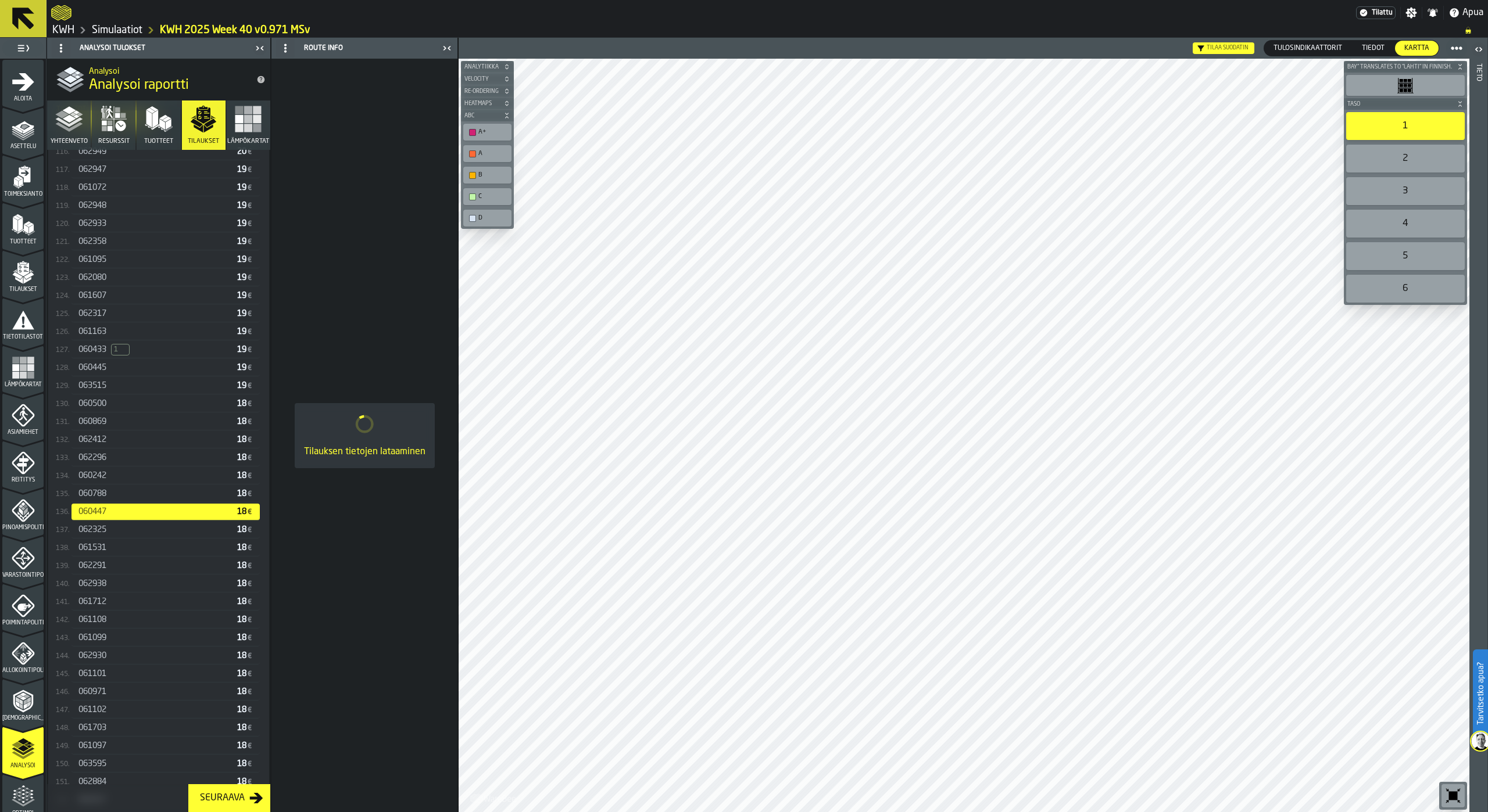
click at [109, 692] on div "060971" at bounding box center [155, 691] width 154 height 9
